Goal: Task Accomplishment & Management: Complete application form

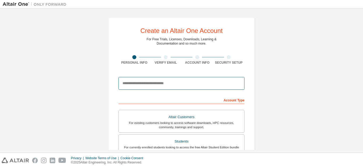
click at [214, 83] on input "email" at bounding box center [181, 83] width 126 height 13
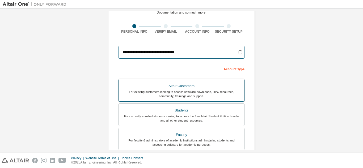
scroll to position [53, 0]
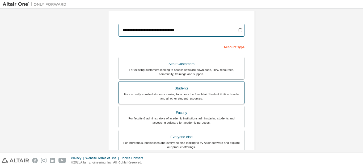
type input "**********"
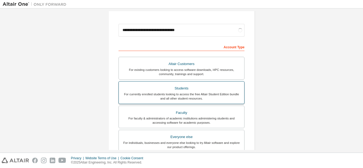
click at [232, 93] on div "For currently enrolled students looking to access the free Altair Student Editi…" at bounding box center [181, 96] width 119 height 8
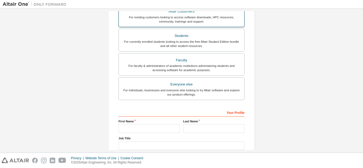
scroll to position [106, 0]
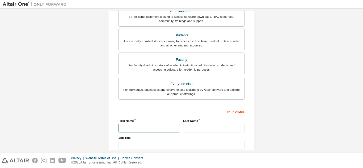
click at [167, 128] on input "text" at bounding box center [148, 128] width 61 height 9
type input "*******"
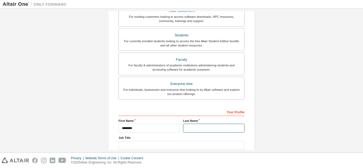
click at [205, 124] on input "text" at bounding box center [213, 128] width 61 height 9
type input "****"
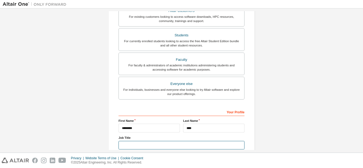
click at [205, 147] on input "text" at bounding box center [181, 145] width 126 height 9
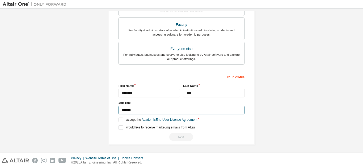
scroll to position [142, 0]
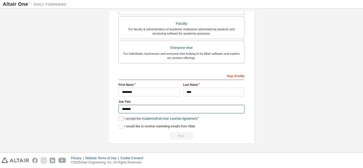
type input "*******"
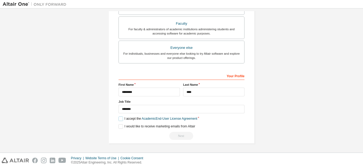
click at [122, 119] on label "I accept the Academic End-User License Agreement" at bounding box center [157, 119] width 79 height 5
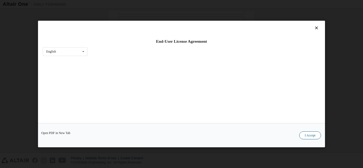
click at [308, 135] on button "I Accept" at bounding box center [310, 135] width 22 height 8
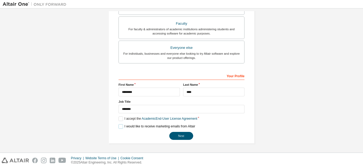
click at [119, 127] on label "I would like to receive marketing emails from Altair" at bounding box center [156, 126] width 76 height 5
click at [189, 133] on button "Next" at bounding box center [181, 136] width 24 height 8
click at [189, 135] on button "Next" at bounding box center [181, 136] width 24 height 8
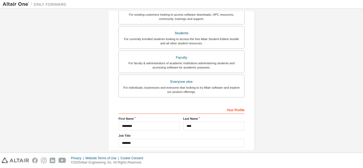
scroll to position [0, 0]
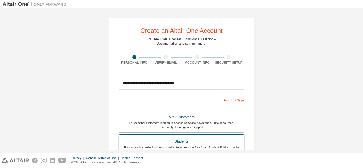
click at [214, 141] on div "Students" at bounding box center [181, 141] width 119 height 7
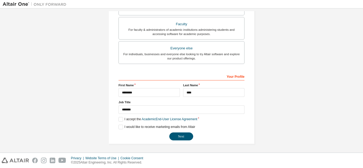
scroll to position [142, 0]
click at [187, 135] on button "Next" at bounding box center [181, 136] width 24 height 8
click at [185, 134] on button "Next" at bounding box center [181, 136] width 24 height 8
click at [177, 136] on button "Next" at bounding box center [181, 136] width 24 height 8
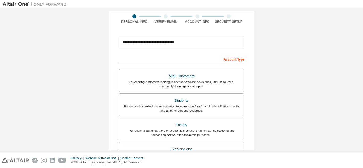
scroll to position [0, 0]
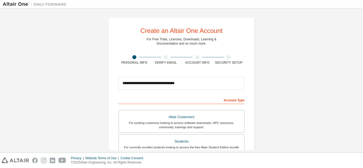
click at [228, 101] on div "Account Type" at bounding box center [181, 100] width 126 height 8
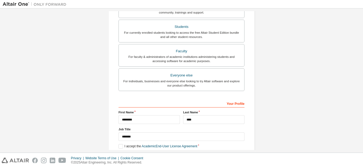
scroll to position [133, 0]
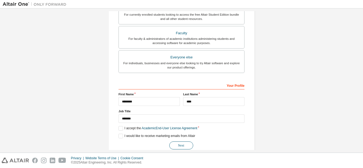
click at [172, 143] on button "Next" at bounding box center [181, 146] width 24 height 8
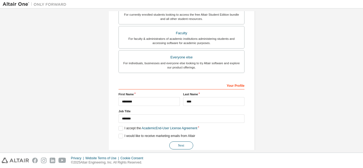
click at [172, 143] on button "Next" at bounding box center [181, 146] width 24 height 8
click at [173, 143] on button "Next" at bounding box center [181, 146] width 24 height 8
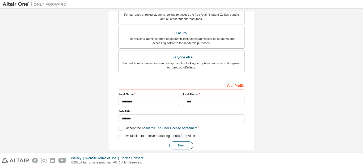
click at [174, 144] on button "Next" at bounding box center [181, 146] width 24 height 8
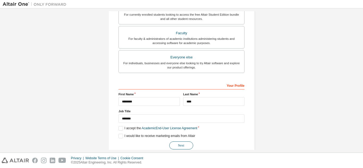
click at [174, 145] on button "Next" at bounding box center [181, 146] width 24 height 8
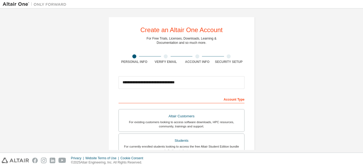
scroll to position [0, 0]
